Goal: Check status: Check status

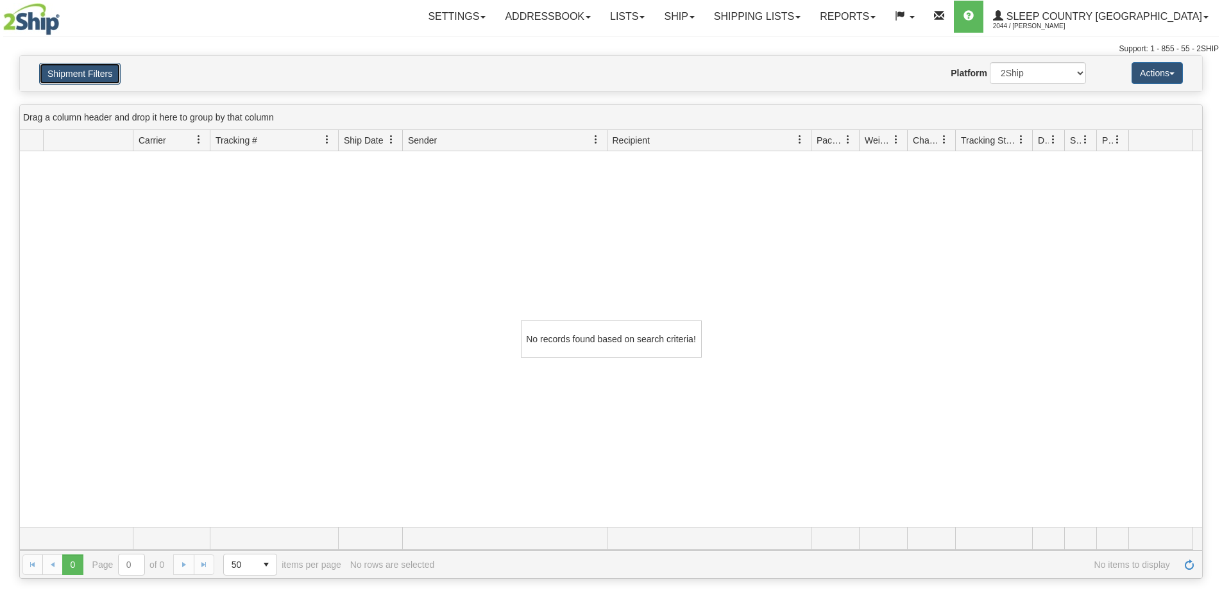
click at [55, 72] on button "Shipment Filters" at bounding box center [79, 74] width 81 height 22
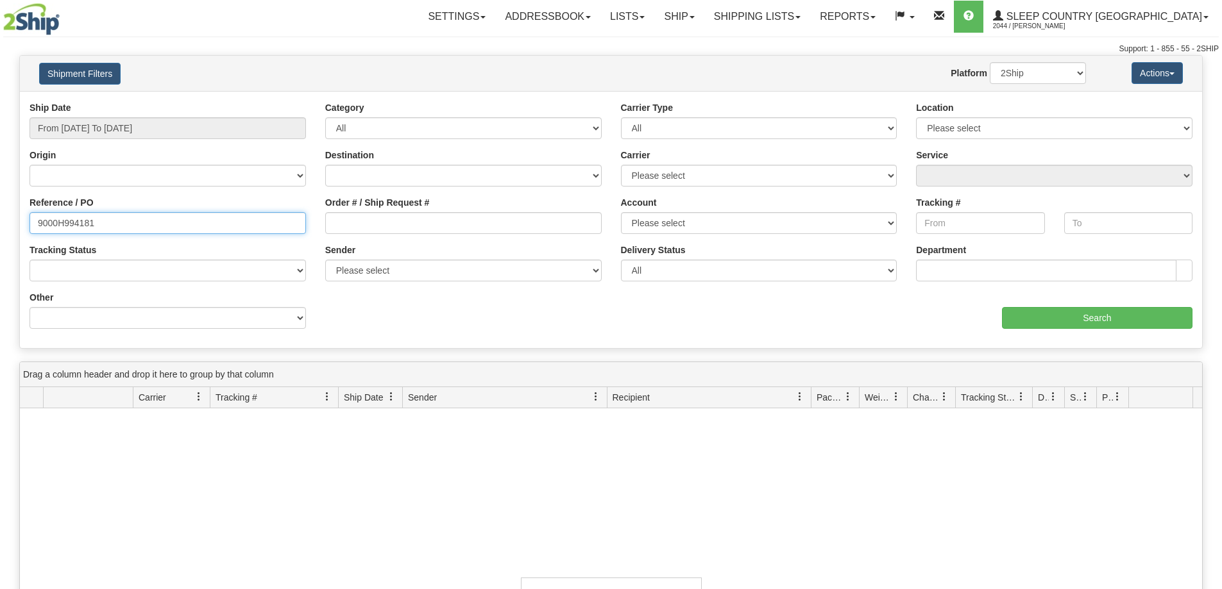
click at [147, 226] on input "9000H994181" at bounding box center [167, 223] width 276 height 22
click at [446, 237] on div "Order # / Ship Request #" at bounding box center [464, 219] width 296 height 47
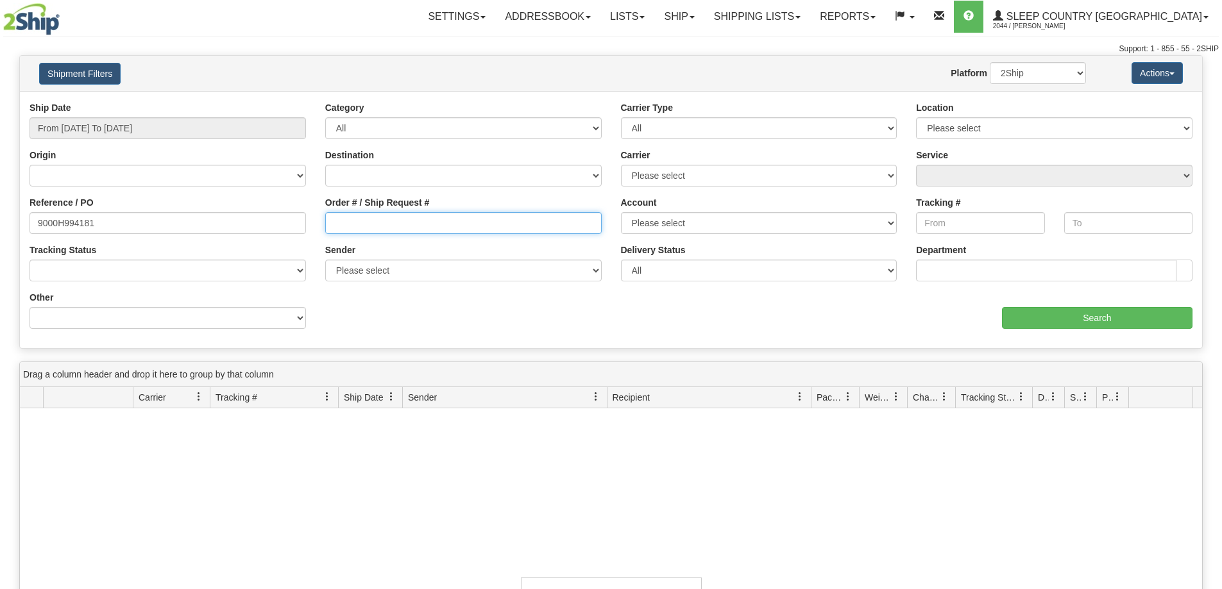
click at [435, 224] on input "Order # / Ship Request #" at bounding box center [463, 223] width 276 height 22
paste input "9000I001976"
type input "9000I001976"
click at [268, 211] on div "Reference / PO 9000H994181" at bounding box center [167, 215] width 276 height 38
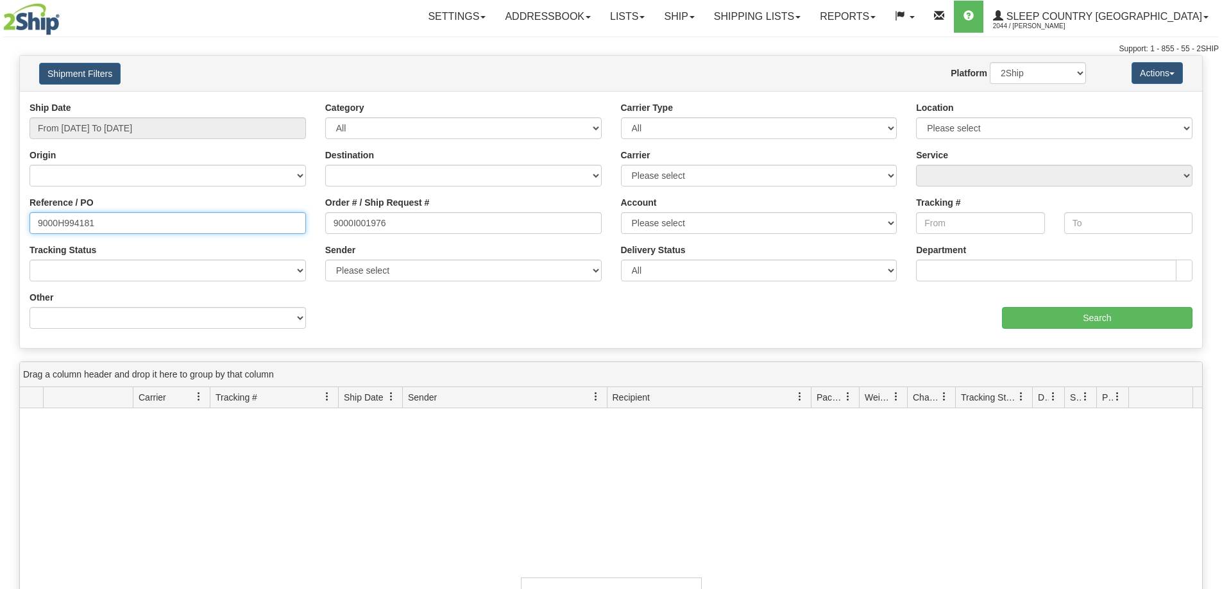
click at [258, 221] on input "9000H994181" at bounding box center [167, 223] width 276 height 22
click at [172, 126] on input "From 07/25/2025 To 08/23/2025" at bounding box center [167, 128] width 276 height 22
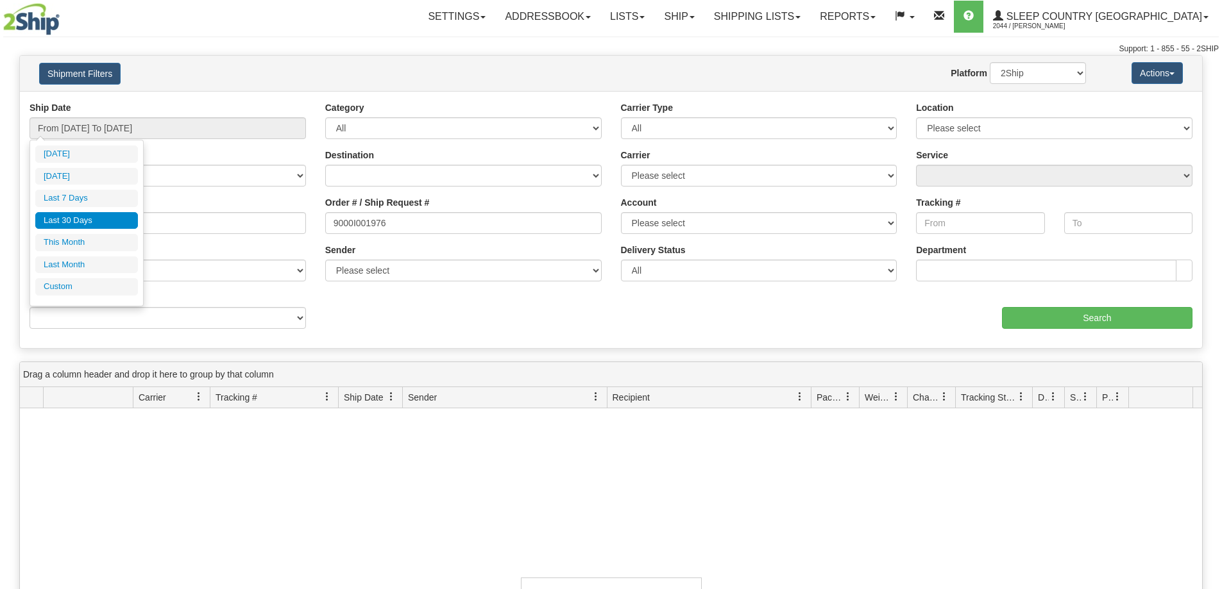
click at [107, 217] on li "Last 30 Days" at bounding box center [86, 220] width 103 height 17
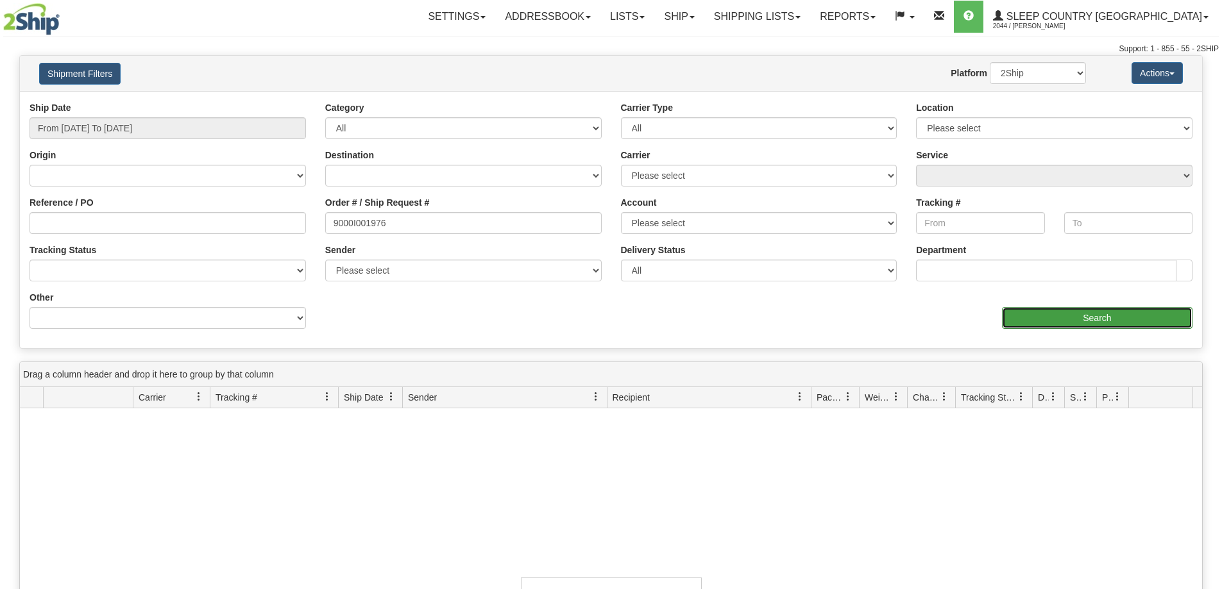
click at [1072, 313] on input "Search" at bounding box center [1097, 318] width 190 height 22
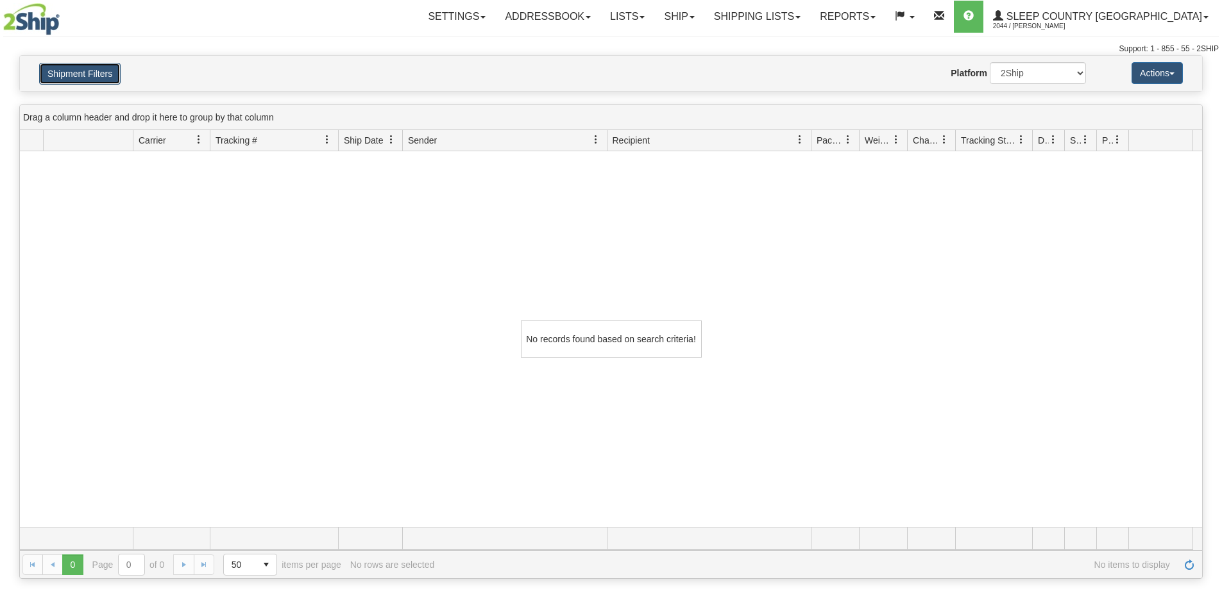
click at [84, 78] on button "Shipment Filters" at bounding box center [79, 74] width 81 height 22
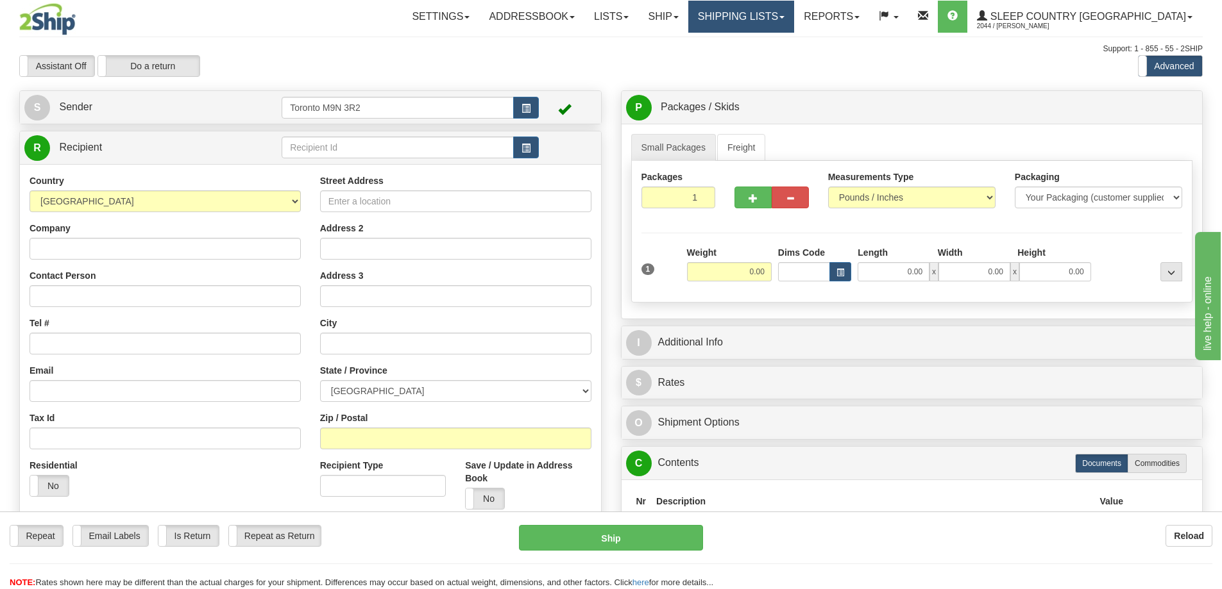
click at [794, 25] on link "Shipping lists" at bounding box center [741, 17] width 106 height 32
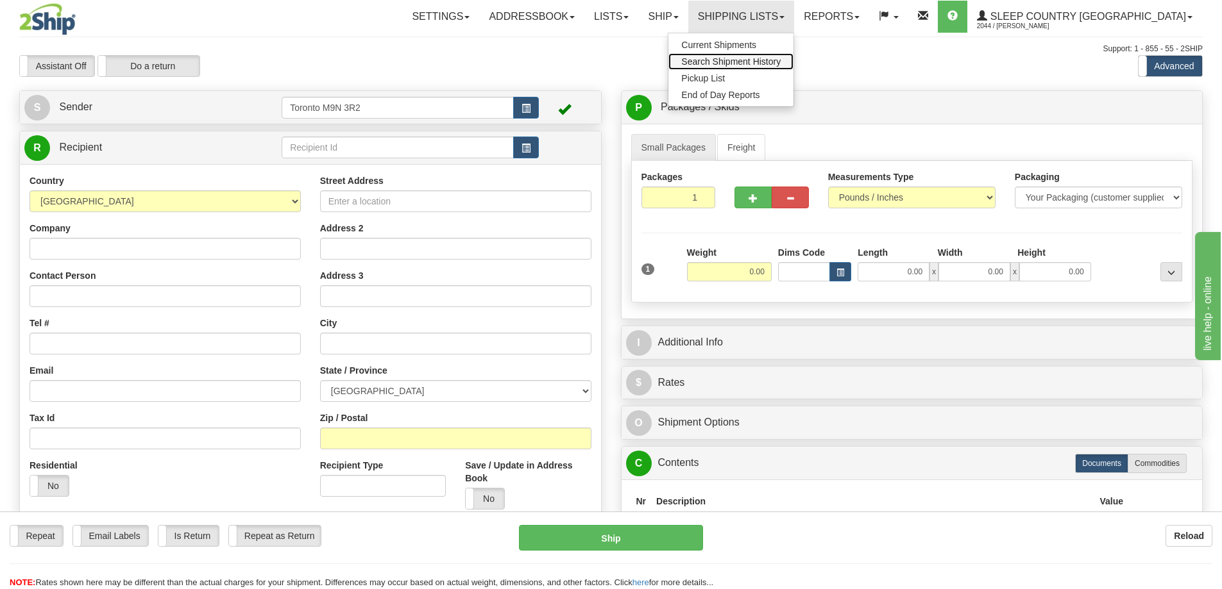
click at [761, 64] on span "Search Shipment History" at bounding box center [730, 61] width 99 height 10
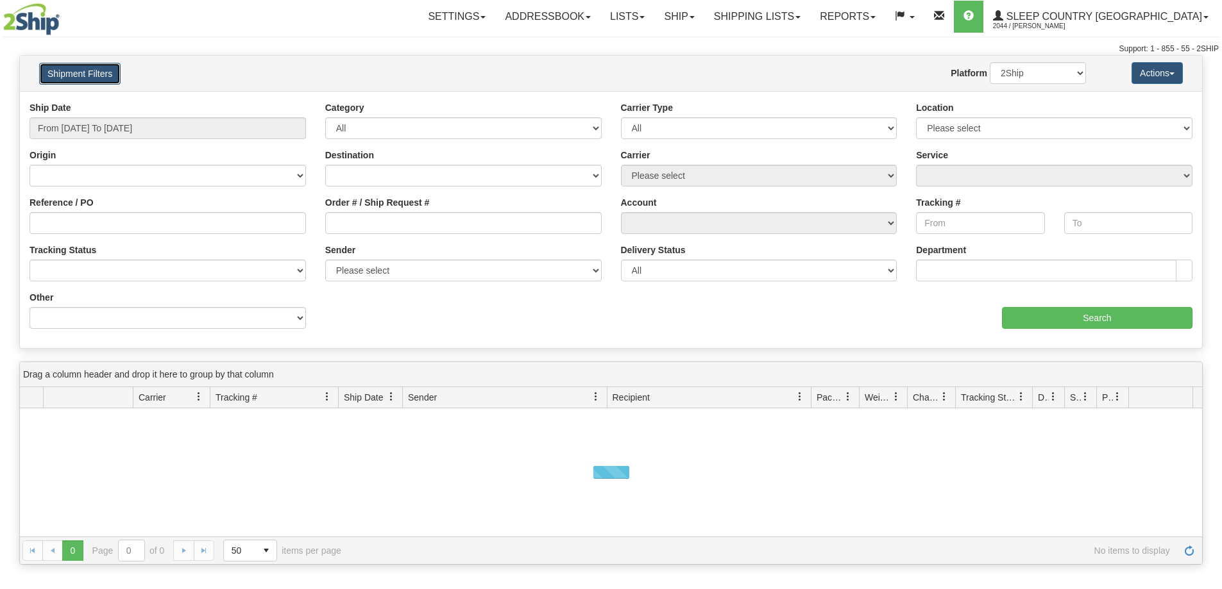
click at [80, 76] on button "Shipment Filters" at bounding box center [79, 74] width 81 height 22
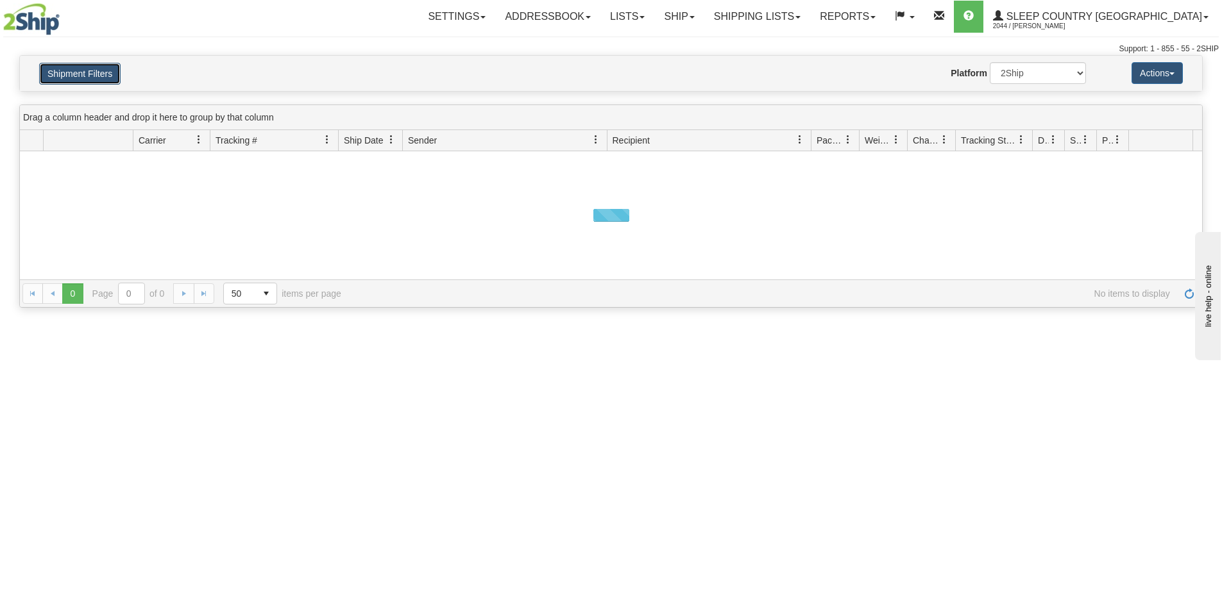
drag, startPoint x: 86, startPoint y: 75, endPoint x: 110, endPoint y: 88, distance: 27.5
click at [87, 75] on button "Shipment Filters" at bounding box center [79, 74] width 81 height 22
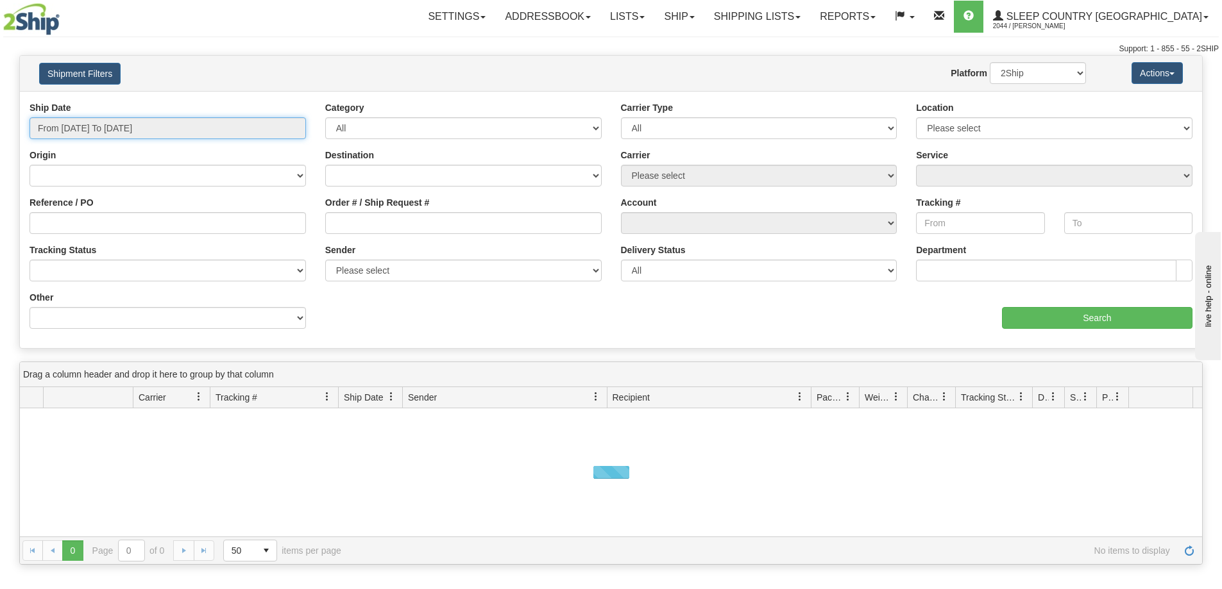
click at [207, 119] on input "From 08/26/2025 To 08/27/2025" at bounding box center [167, 128] width 276 height 22
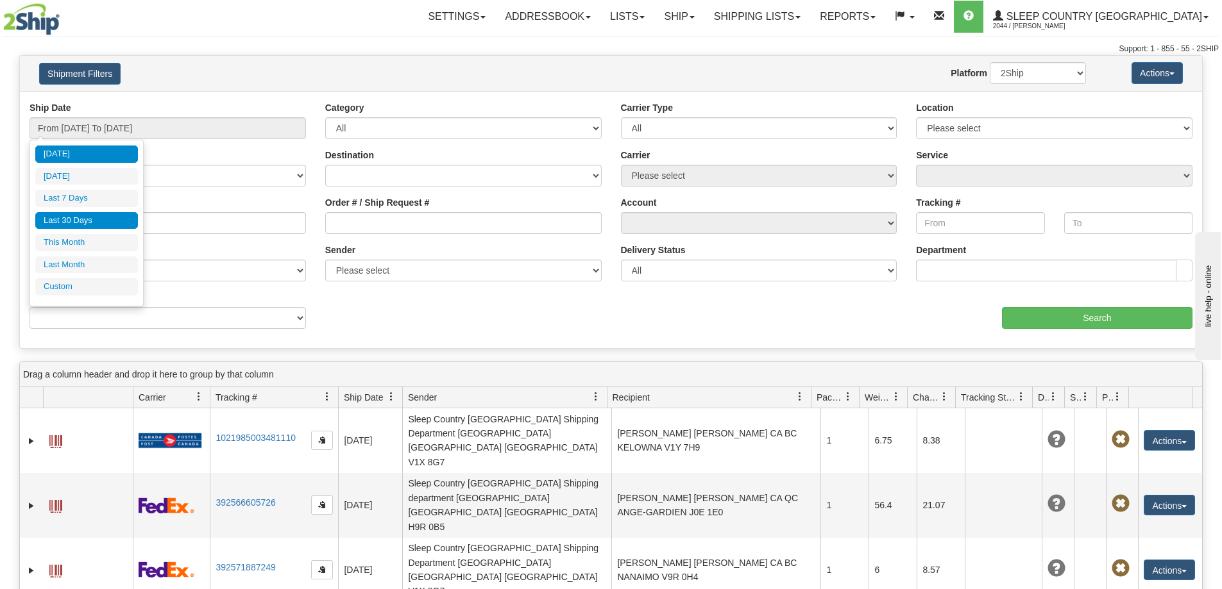
click at [101, 215] on li "Last 30 Days" at bounding box center [86, 220] width 103 height 17
type input "From 07/29/2025 To 08/27/2025"
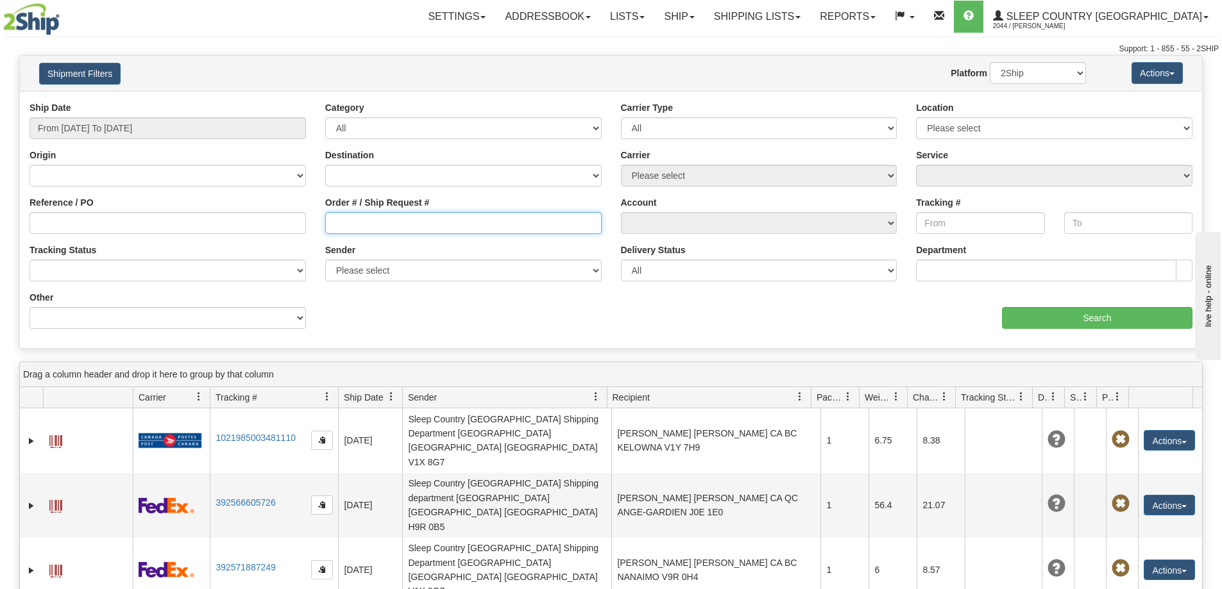
click at [348, 228] on input "Order # / Ship Request #" at bounding box center [463, 223] width 276 height 22
paste input "9000I001976"
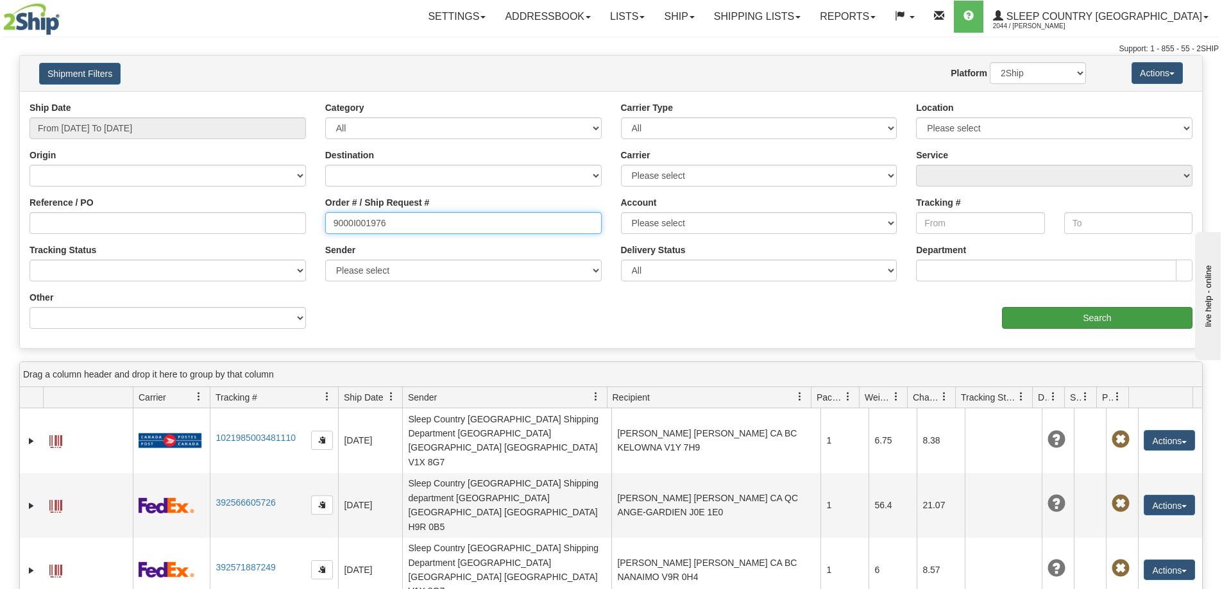
type input "9000I001976"
click at [1061, 317] on input "Search" at bounding box center [1097, 318] width 190 height 22
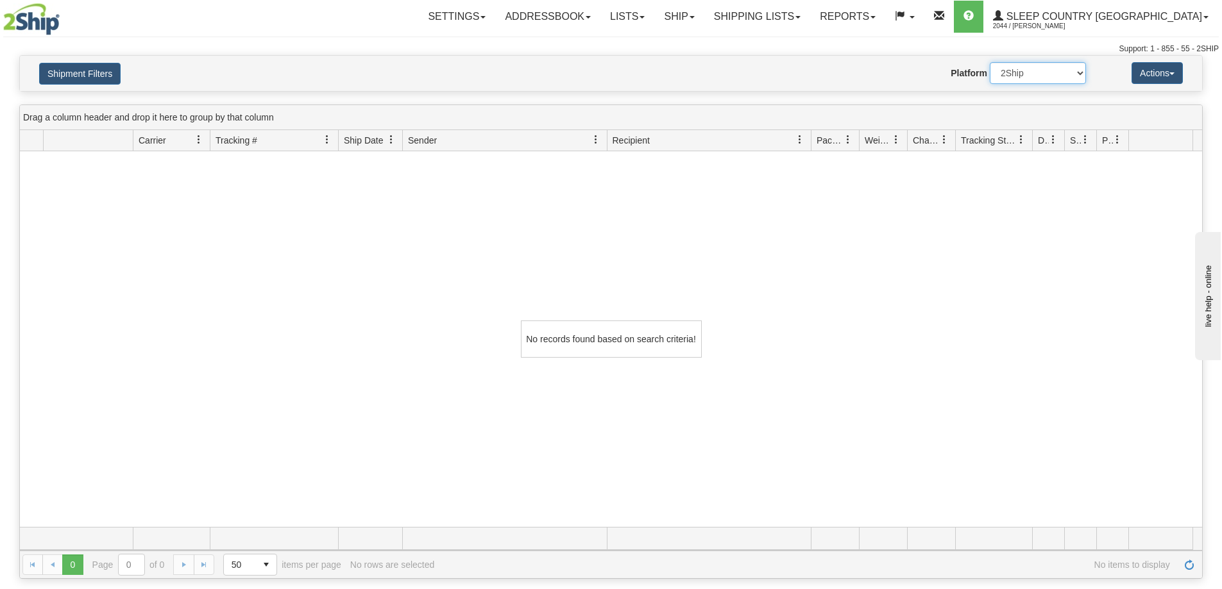
click at [1079, 78] on select "2Ship Imported" at bounding box center [1038, 73] width 96 height 22
select select "1"
click at [990, 62] on select "2Ship Imported" at bounding box center [1038, 73] width 96 height 22
click at [110, 74] on button "Shipment Filters" at bounding box center [79, 74] width 81 height 22
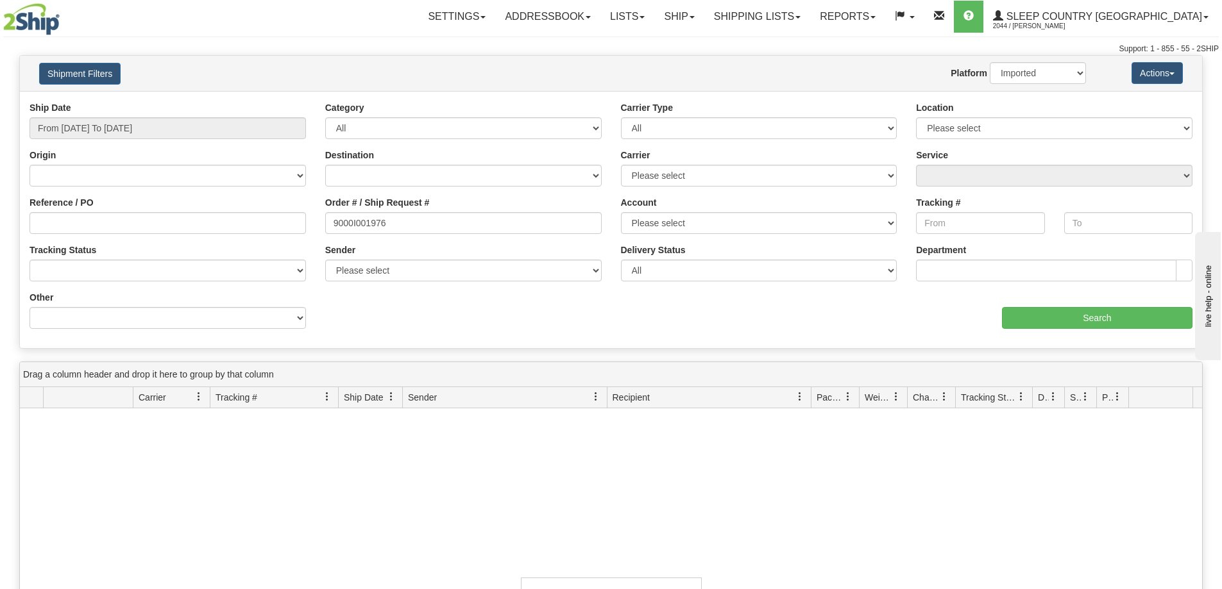
drag, startPoint x: 859, startPoint y: 310, endPoint x: 752, endPoint y: 238, distance: 128.8
click at [859, 310] on div "aaa Search" at bounding box center [906, 310] width 591 height 38
click at [182, 218] on input "Reference / PO" at bounding box center [167, 223] width 276 height 22
paste input "1053376"
type input "1053376"
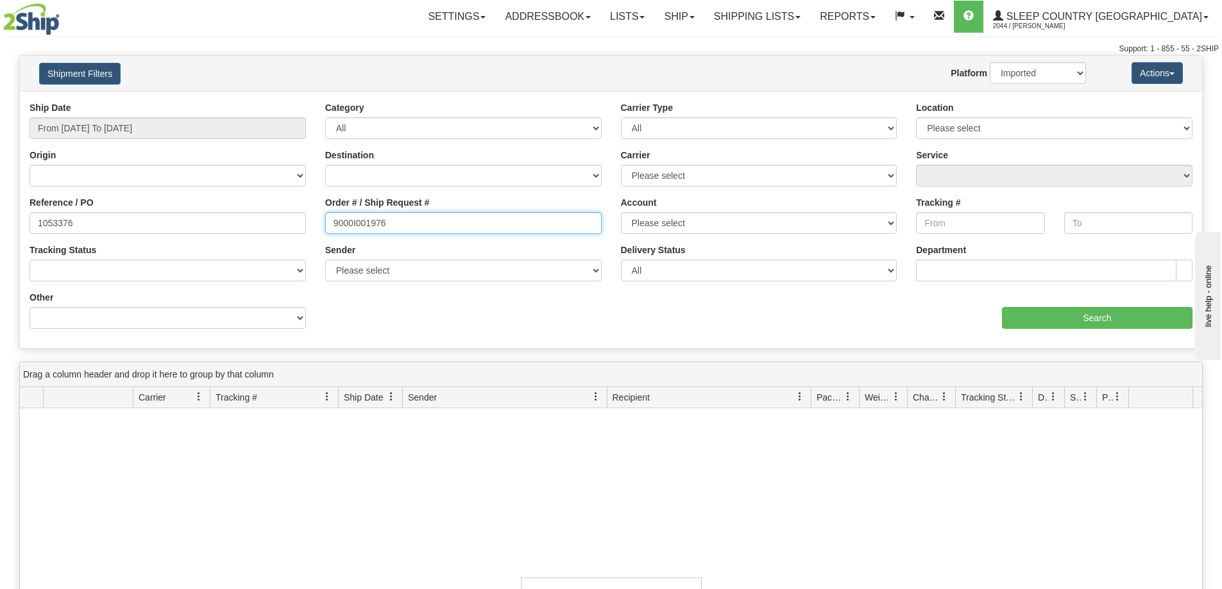
drag, startPoint x: 372, startPoint y: 223, endPoint x: 253, endPoint y: 228, distance: 118.7
click at [253, 101] on div "Reference / PO 1053376 Order # / Ship Request # 9000I001976 Account Please sele…" at bounding box center [611, 101] width 1182 height 0
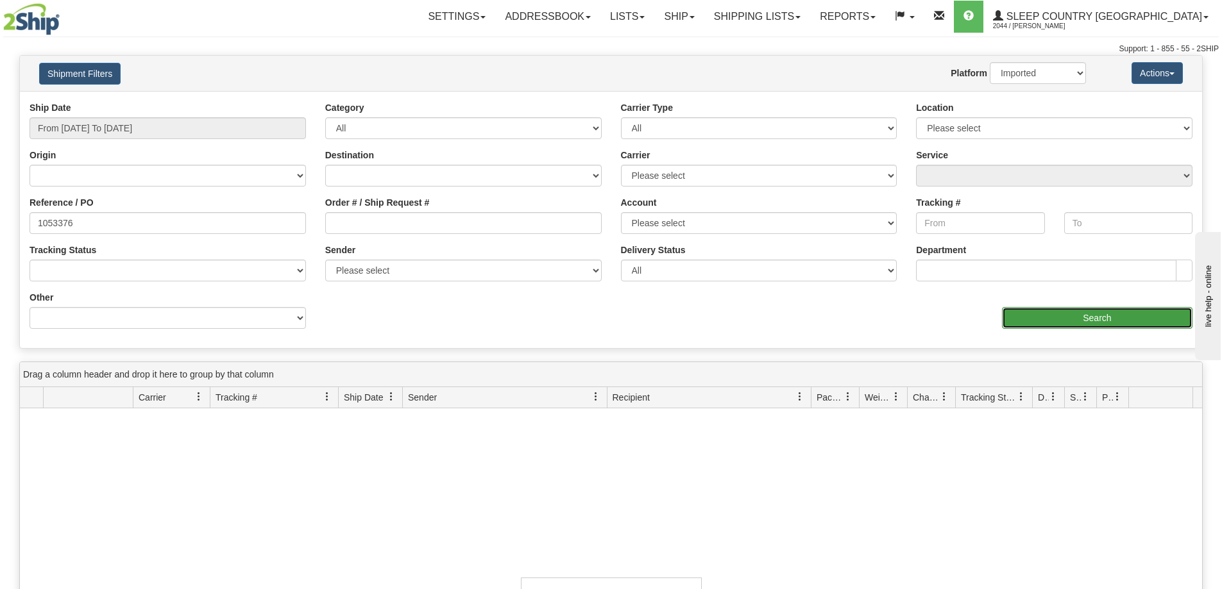
click at [1049, 312] on input "Search" at bounding box center [1097, 318] width 190 height 22
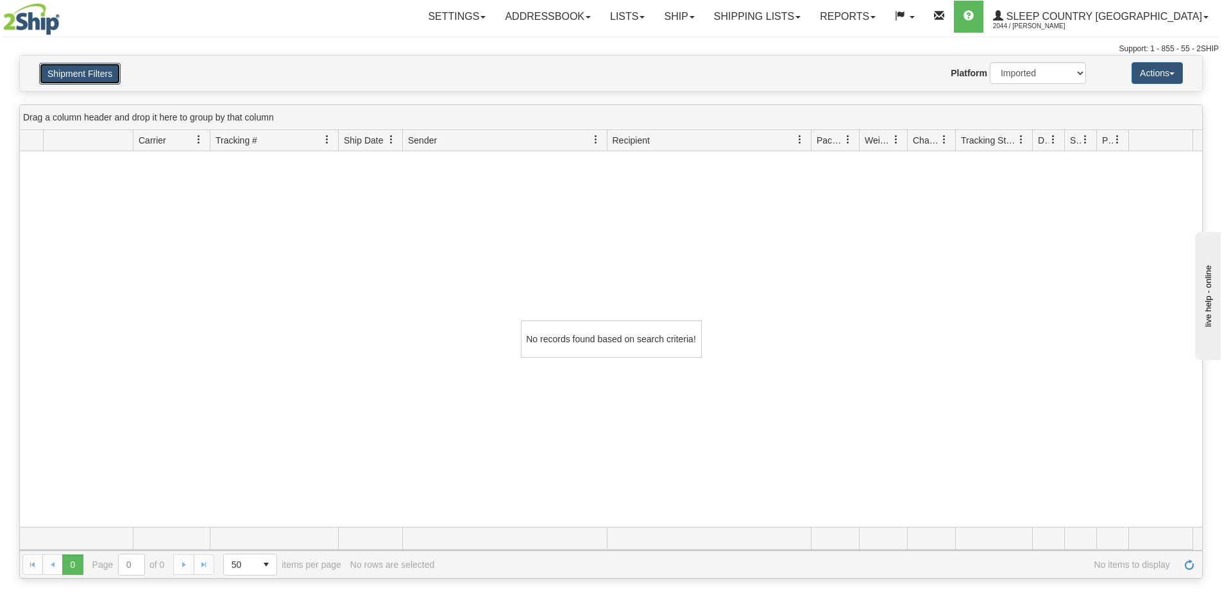
click at [44, 63] on button "Shipment Filters" at bounding box center [79, 74] width 81 height 22
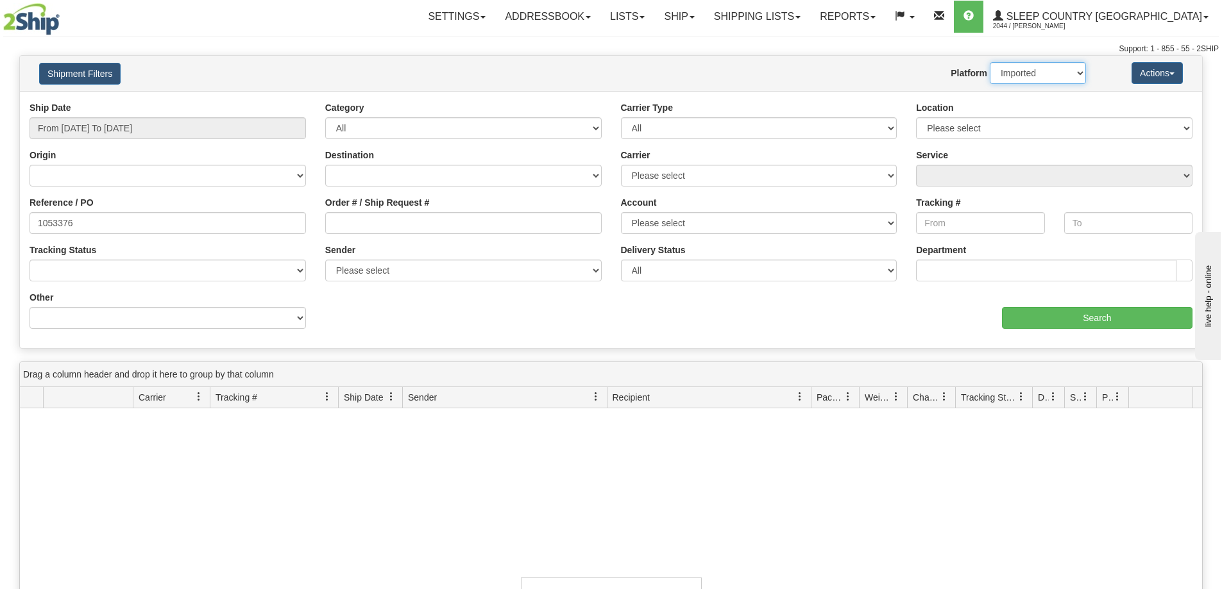
click at [1014, 81] on select "2Ship Imported" at bounding box center [1038, 73] width 96 height 22
select select "0"
click at [990, 62] on select "2Ship Imported" at bounding box center [1038, 73] width 96 height 22
